Goal: Transaction & Acquisition: Purchase product/service

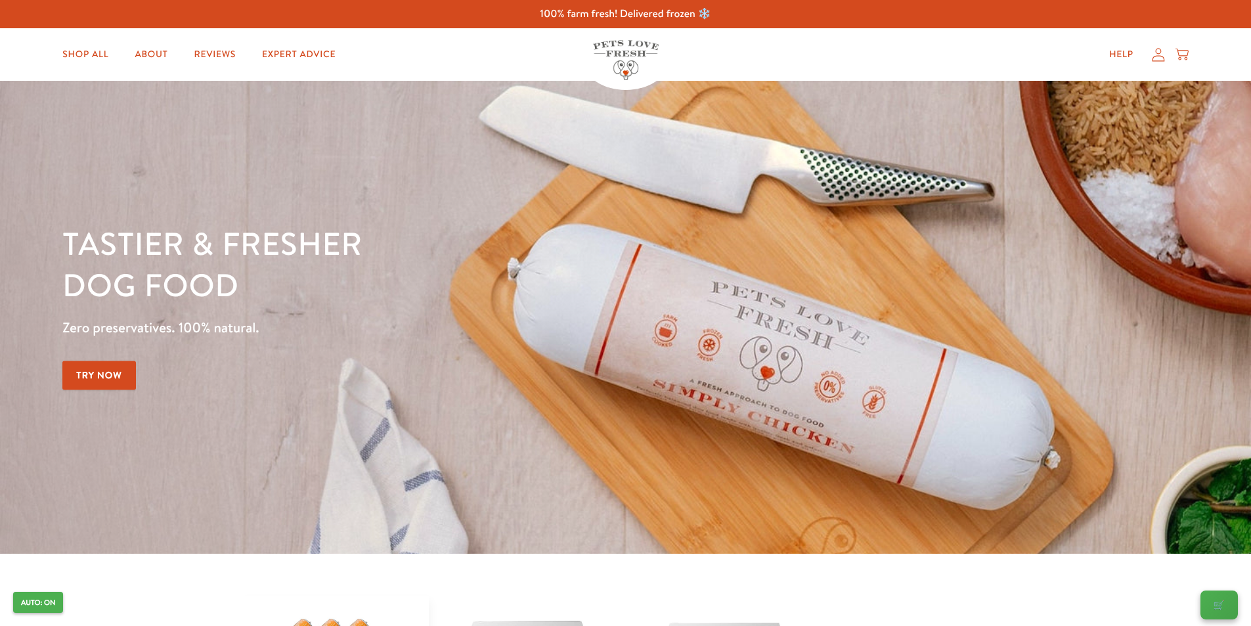
scroll to position [394, 0]
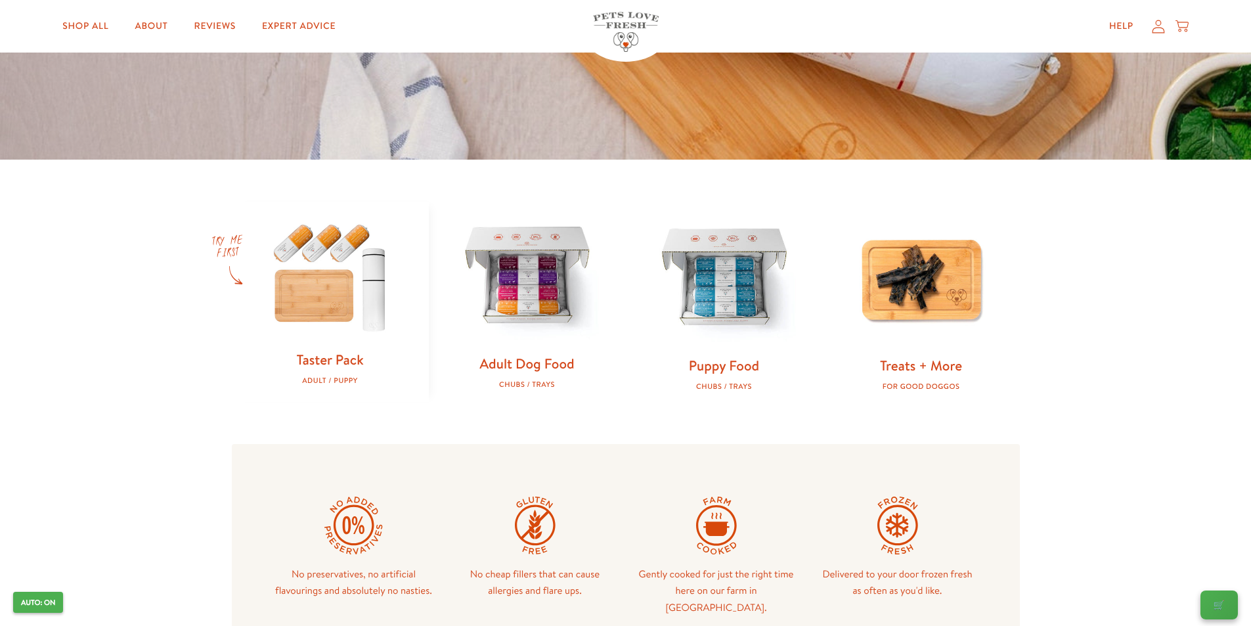
click at [528, 284] on img at bounding box center [527, 277] width 155 height 155
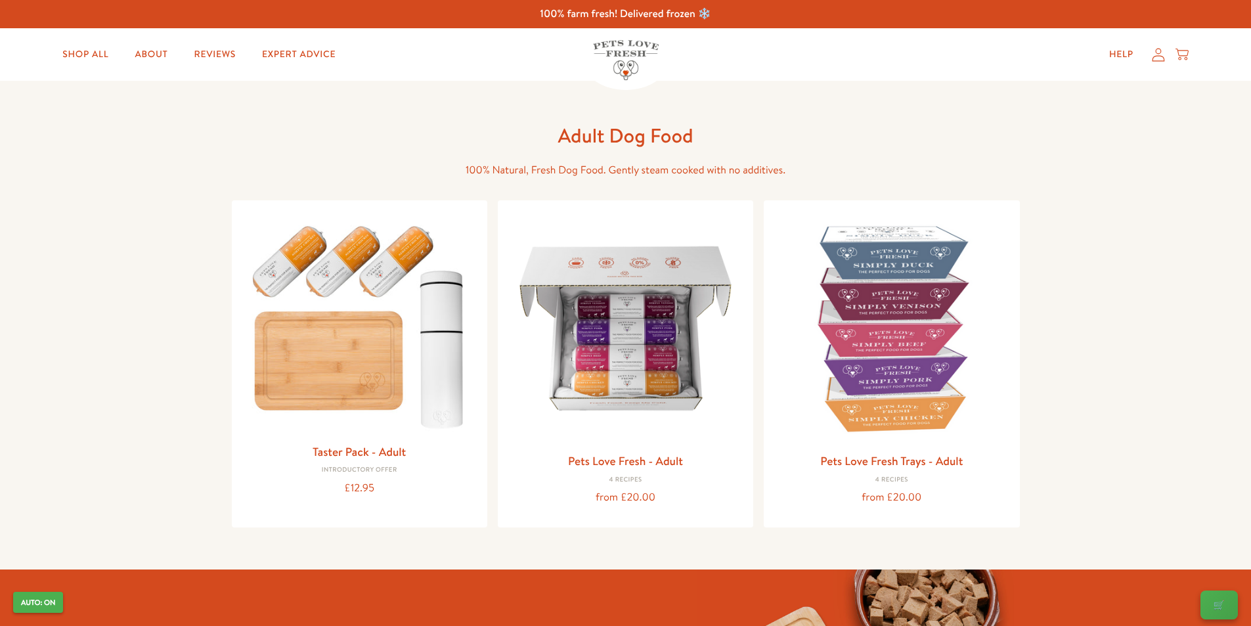
scroll to position [131, 0]
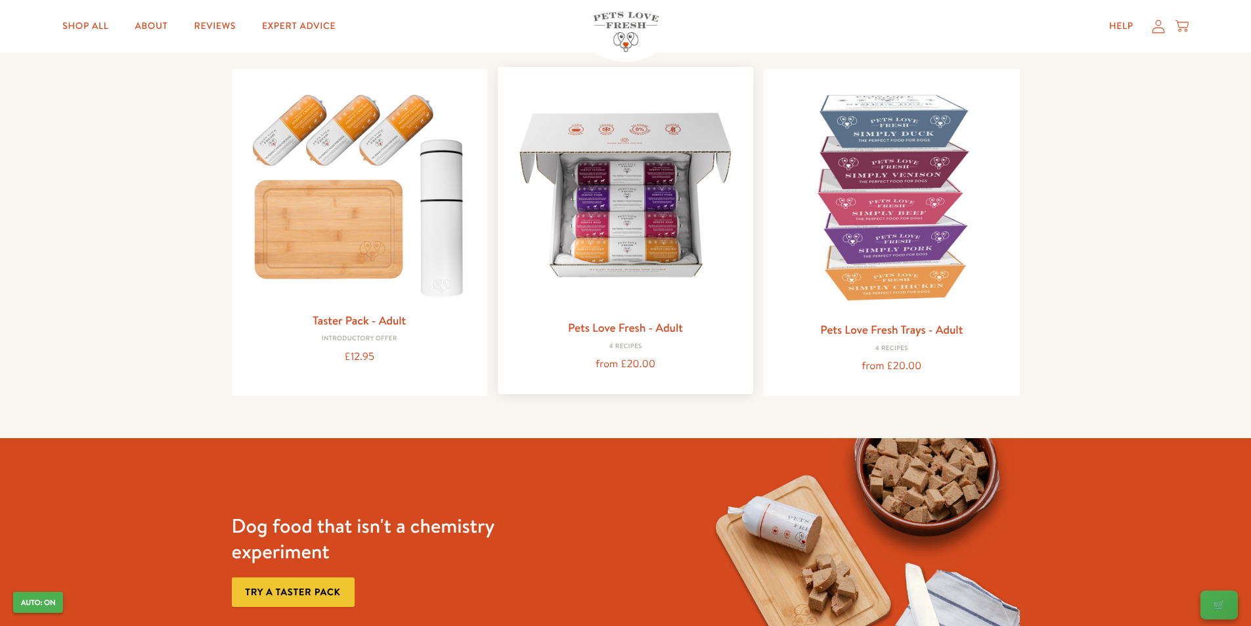
click at [638, 232] on img at bounding box center [625, 194] width 234 height 234
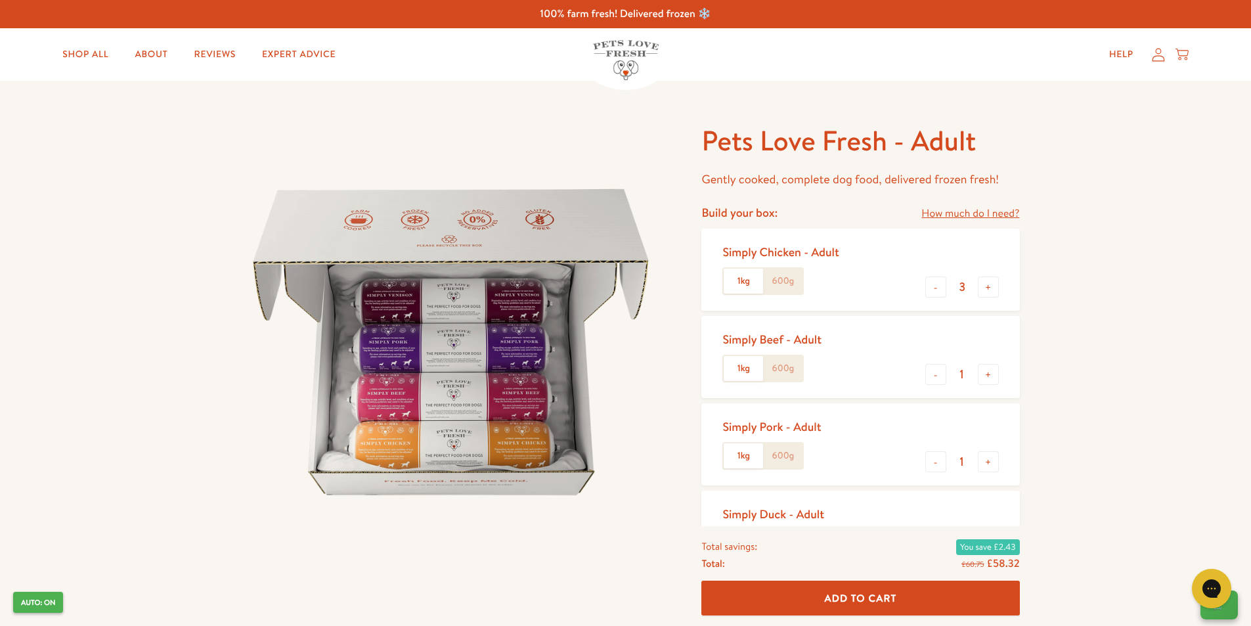
click at [913, 595] on button "Add To Cart" at bounding box center [860, 598] width 318 height 35
